Goal: Information Seeking & Learning: Compare options

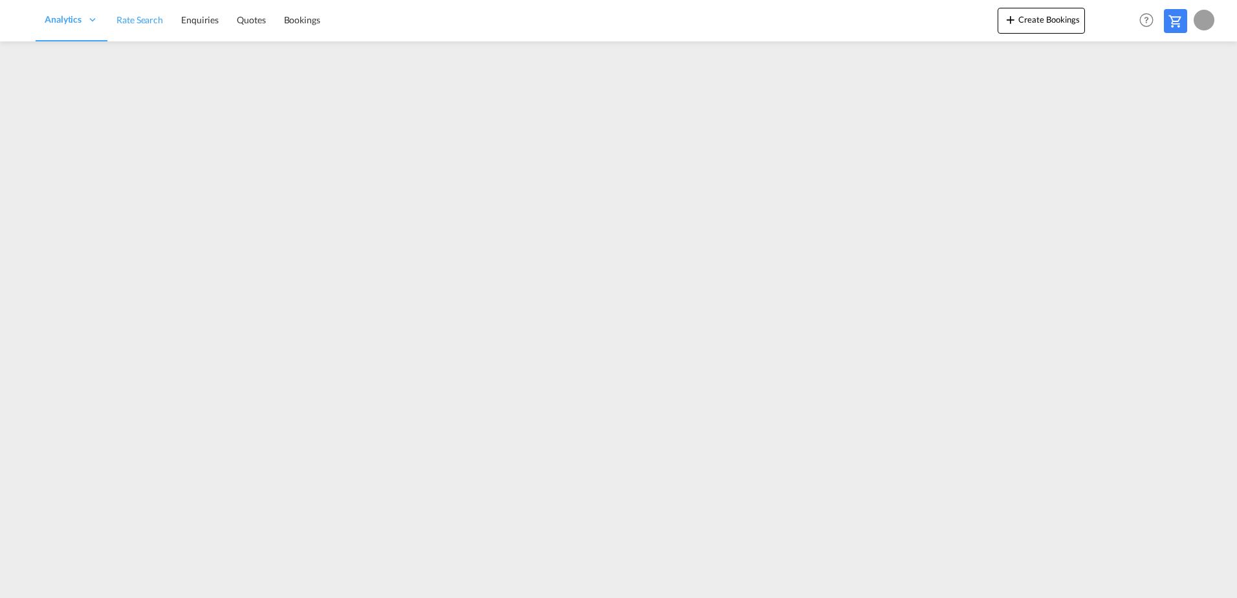
drag, startPoint x: 162, startPoint y: 25, endPoint x: 162, endPoint y: 37, distance: 11.6
click at [162, 25] on span "Rate Search" at bounding box center [139, 19] width 47 height 11
click at [232, 22] on span "Rate Search" at bounding box center [227, 19] width 47 height 11
